Goal: Find contact information: Find contact information

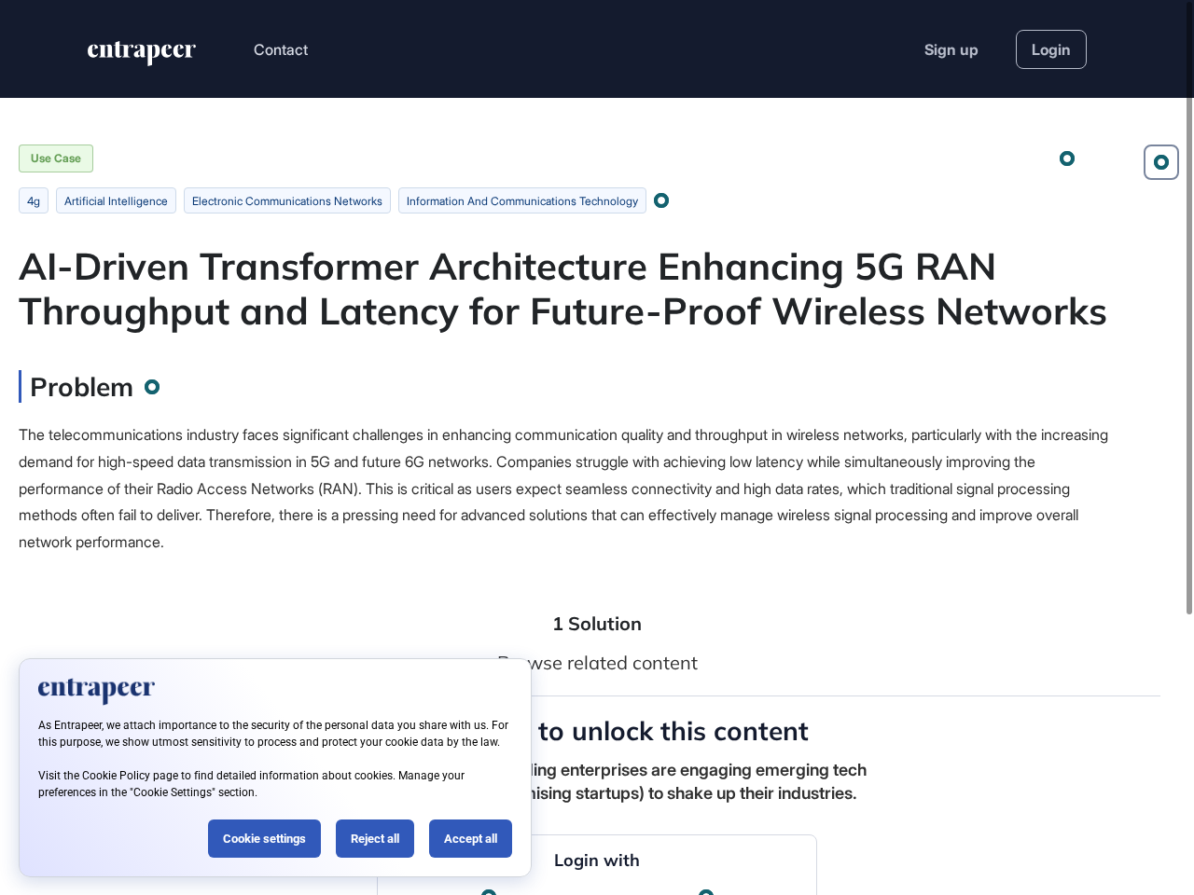
click at [597, 448] on div "The telecommunications industry faces significant challenges in enhancing commu…" at bounding box center [569, 489] width 1100 height 134
click at [282, 49] on button "Contact" at bounding box center [281, 49] width 54 height 24
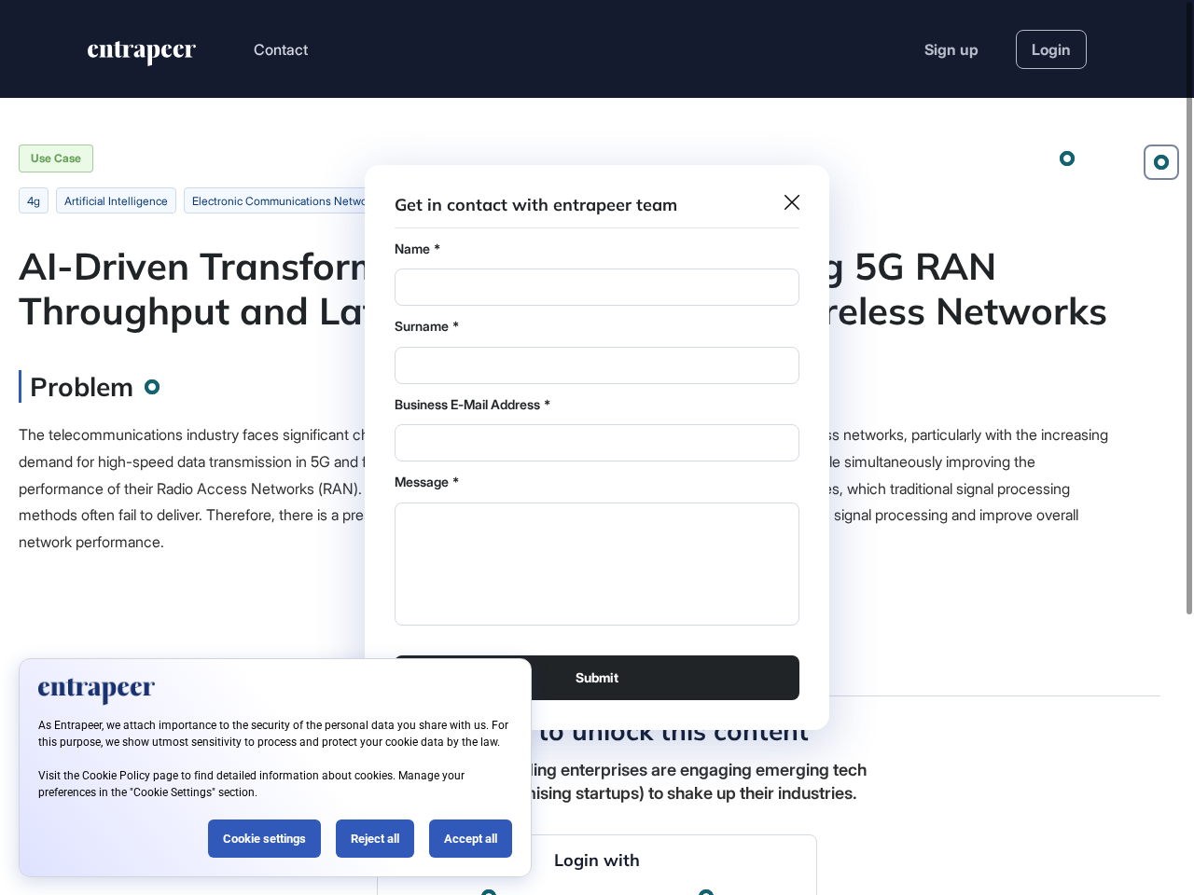
click at [1161, 162] on div at bounding box center [597, 447] width 1194 height 895
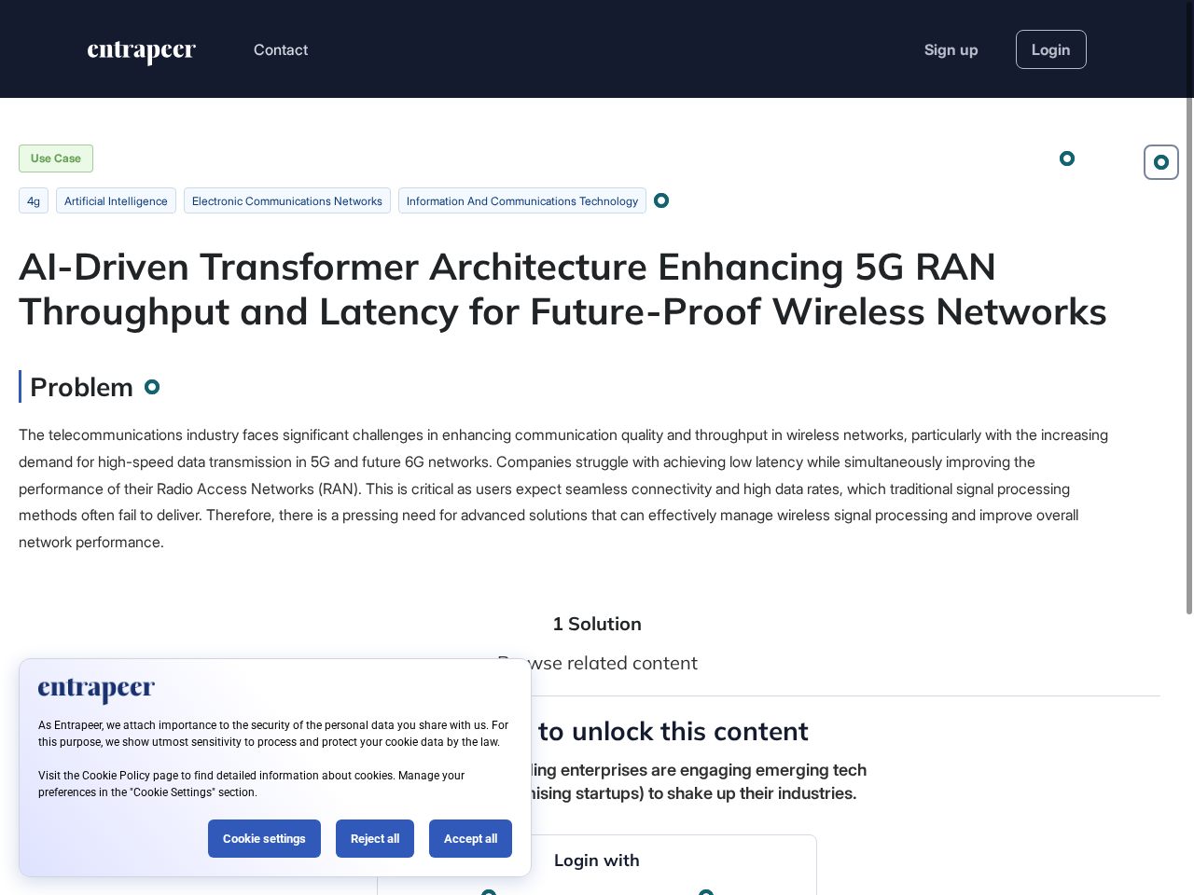
click at [1067, 159] on div at bounding box center [1066, 158] width 13 height 13
click at [668, 200] on div at bounding box center [661, 200] width 14 height 14
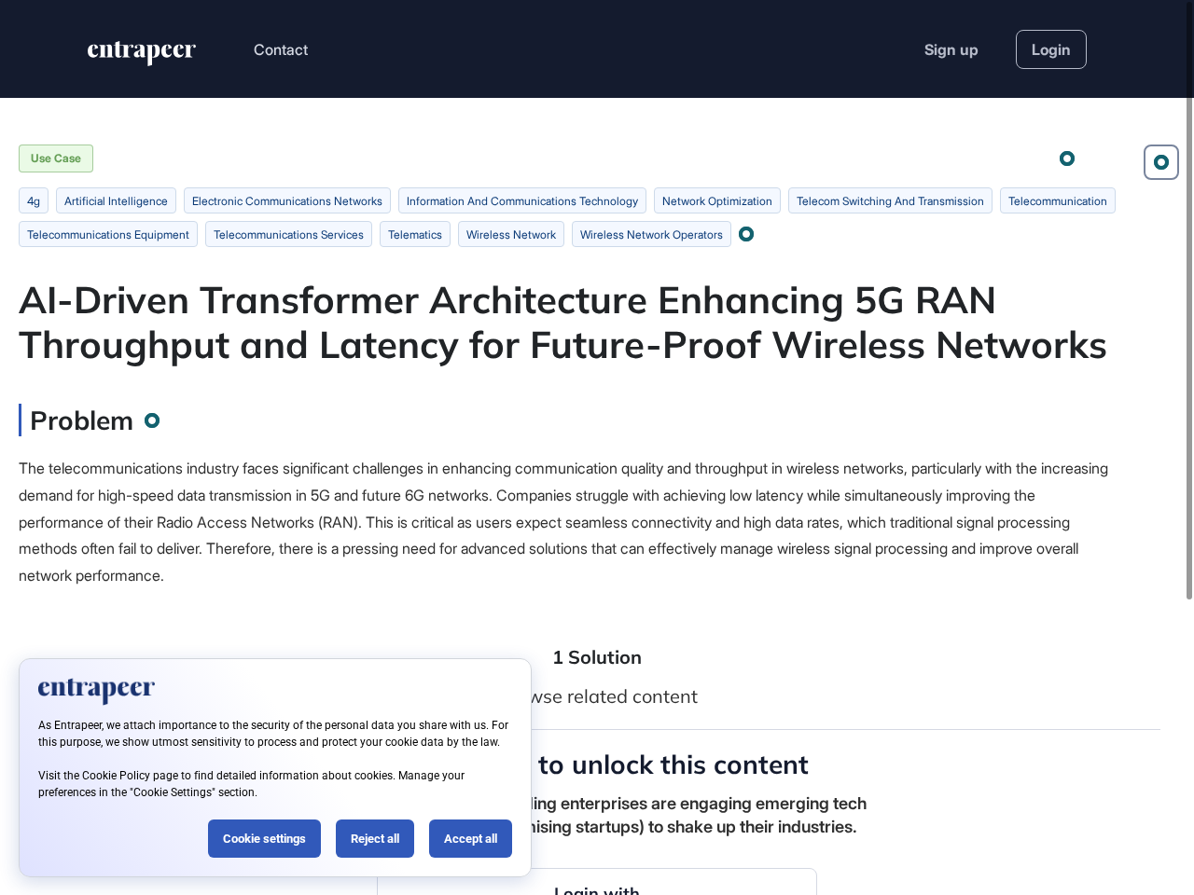
click at [569, 489] on span "The telecommunications industry faces significant challenges in enhancing commu…" at bounding box center [563, 522] width 1089 height 126
click at [1189, 448] on div at bounding box center [1189, 301] width 6 height 598
